Goal: Use online tool/utility: Utilize a website feature to perform a specific function

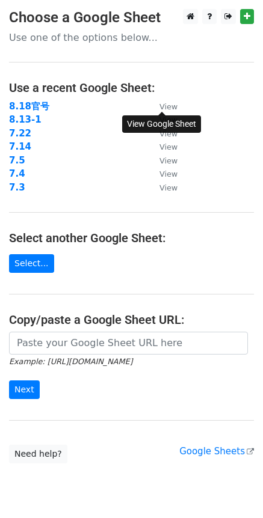
click at [162, 104] on small "View" at bounding box center [168, 106] width 18 height 9
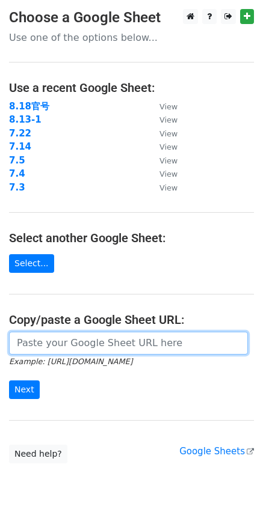
click at [64, 343] on input "url" at bounding box center [128, 343] width 239 height 23
paste input "[URL][DOMAIN_NAME]"
type input "[URL][DOMAIN_NAME]"
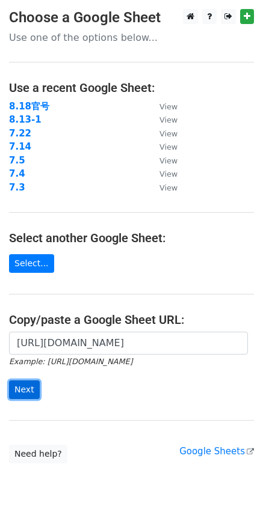
scroll to position [0, 0]
click at [30, 389] on input "Next" at bounding box center [24, 389] width 31 height 19
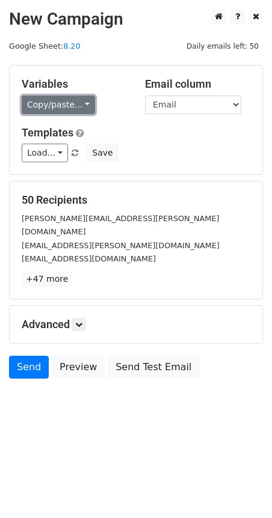
click at [82, 104] on link "Copy/paste..." at bounding box center [58, 105] width 73 height 19
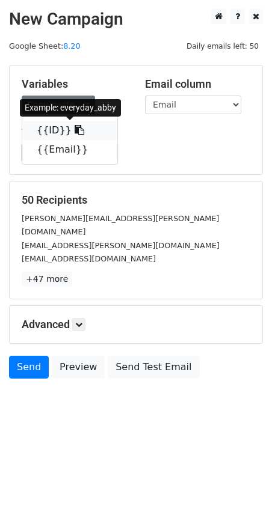
click at [60, 125] on link "{{ID}}" at bounding box center [69, 130] width 95 height 19
